Goal: Task Accomplishment & Management: Use online tool/utility

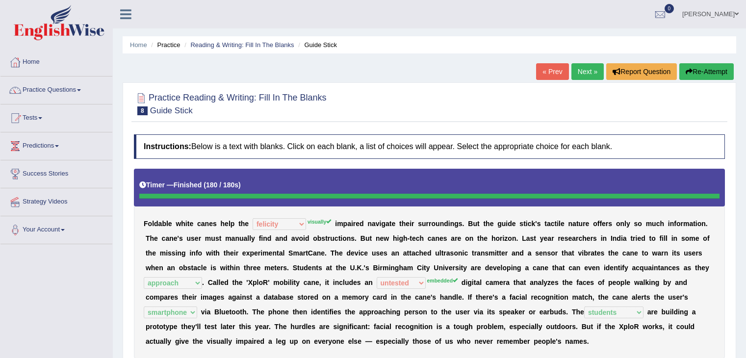
select select "felicity"
select select "approach"
select select "untested"
select select "smartphone"
select select "students"
